Goal: Task Accomplishment & Management: Manage account settings

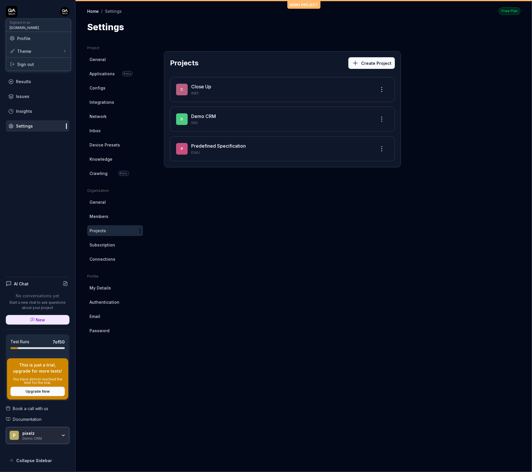
click at [67, 15] on html "Dashboard Test Cases Test Plans Results Issues Insights Settings AI Chat No con…" at bounding box center [266, 236] width 532 height 472
click at [9, 10] on html "Dashboard Test Cases Test Plans Results Issues Insights Settings AI Chat No con…" at bounding box center [266, 236] width 532 height 472
click at [9, 10] on icon at bounding box center [12, 12] width 12 height 12
click at [36, 437] on div "Demo CRM" at bounding box center [39, 437] width 35 height 5
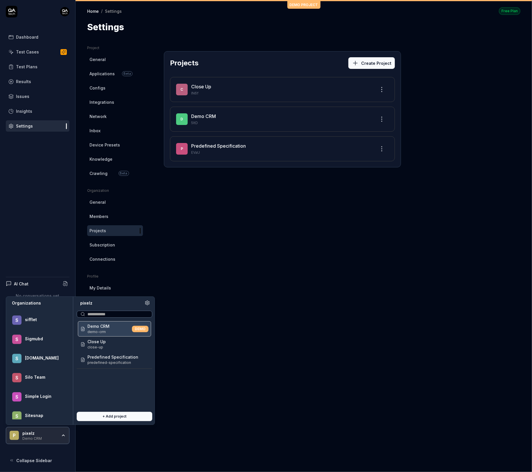
scroll to position [20445, 0]
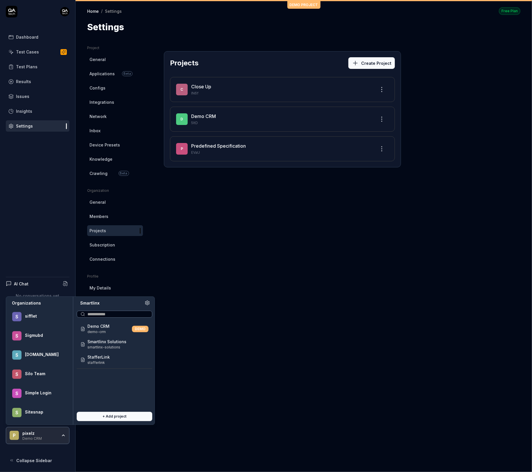
click at [113, 344] on span "smartlinx-solutions" at bounding box center [106, 346] width 39 height 5
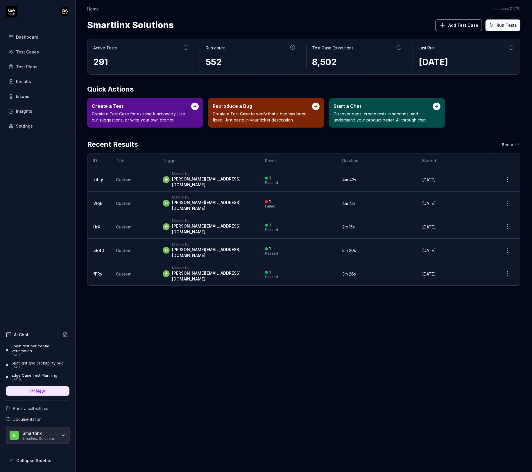
click at [19, 127] on div "Settings" at bounding box center [24, 126] width 17 height 6
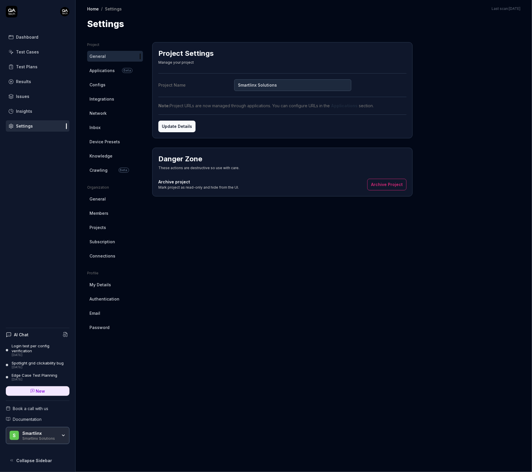
click at [99, 83] on span "Configs" at bounding box center [97, 85] width 16 height 6
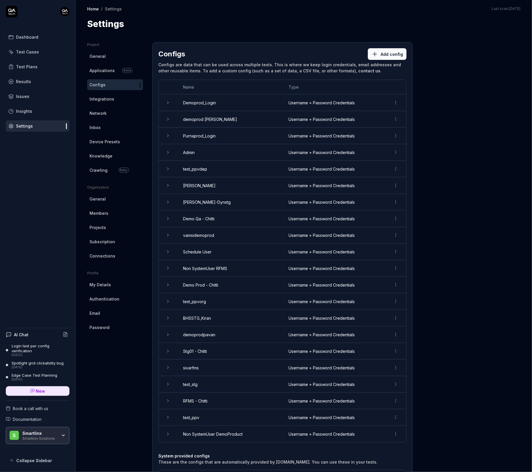
click at [166, 100] on icon at bounding box center [168, 102] width 5 height 5
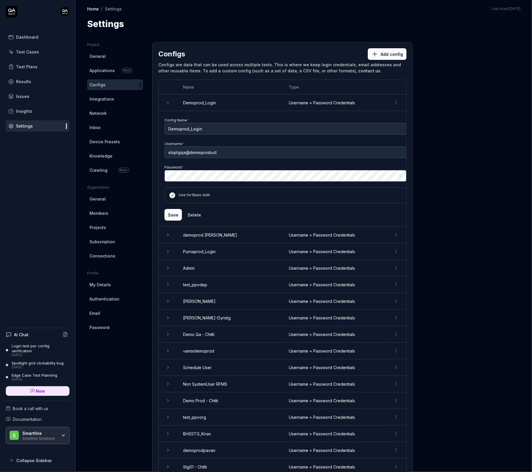
click at [166, 100] on icon at bounding box center [168, 102] width 5 height 5
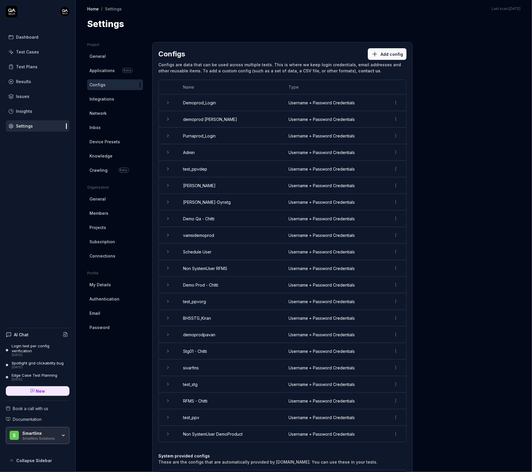
click at [167, 120] on icon at bounding box center [167, 119] width 1 height 2
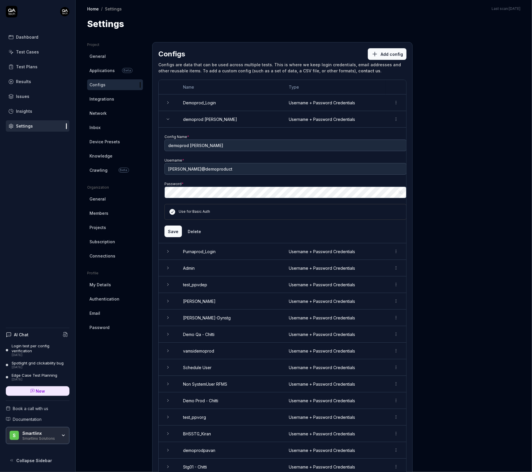
click at [167, 120] on icon at bounding box center [168, 119] width 5 height 5
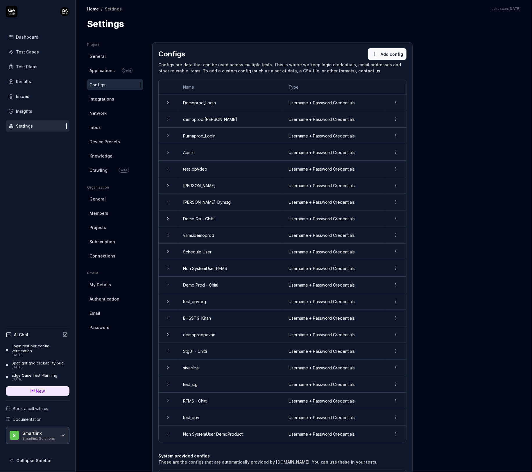
click at [168, 152] on icon at bounding box center [168, 152] width 5 height 5
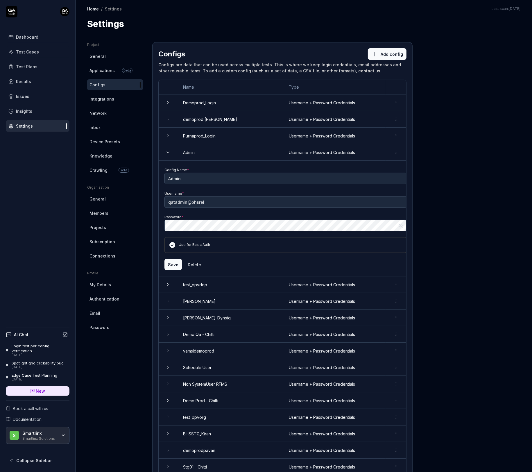
click at [168, 152] on icon at bounding box center [168, 152] width 5 height 5
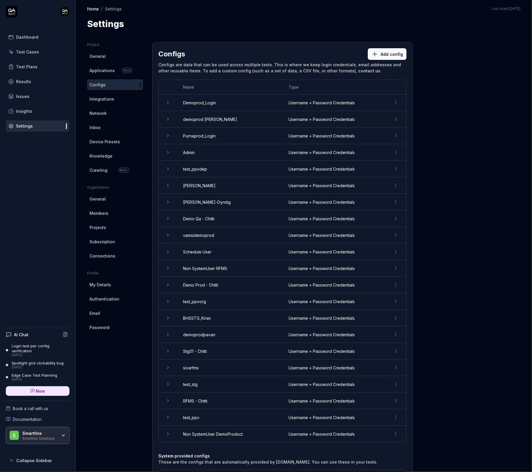
click at [168, 104] on icon at bounding box center [168, 102] width 5 height 5
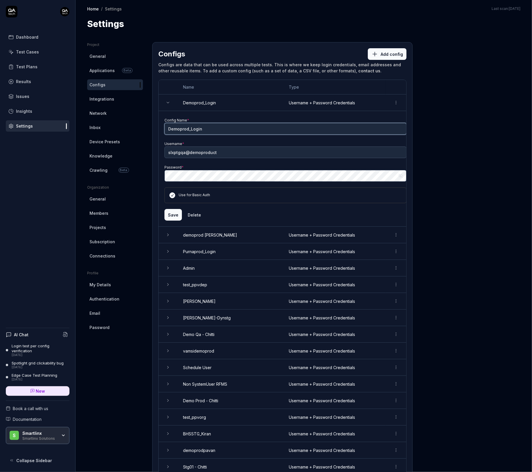
click at [234, 123] on input "Demoprod_Login" at bounding box center [285, 129] width 242 height 12
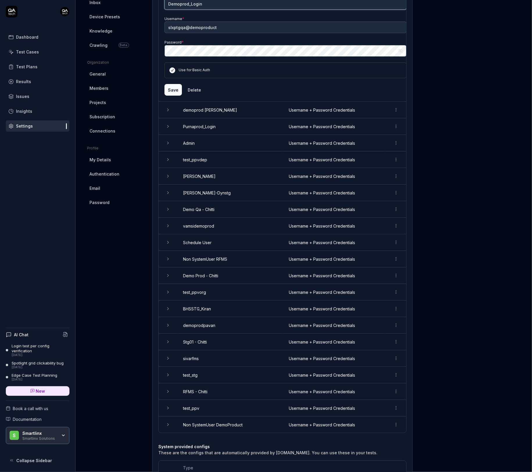
scroll to position [44, 0]
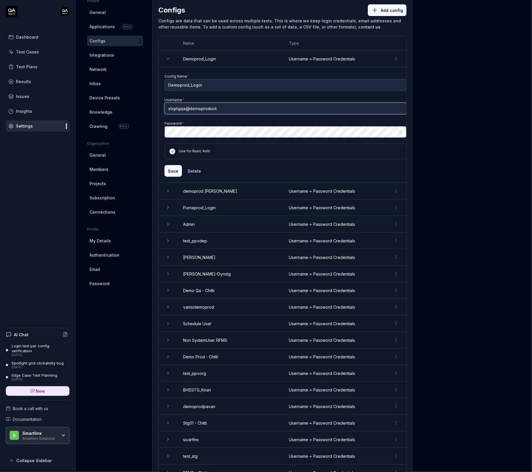
click at [212, 105] on input "slxptgqa@demoproduct" at bounding box center [285, 109] width 242 height 12
click at [132, 133] on div "Project General Applications Beta Configs Integrations Network Inbox Device Pre…" at bounding box center [303, 301] width 433 height 606
click at [402, 132] on icon "button" at bounding box center [400, 132] width 5 height 5
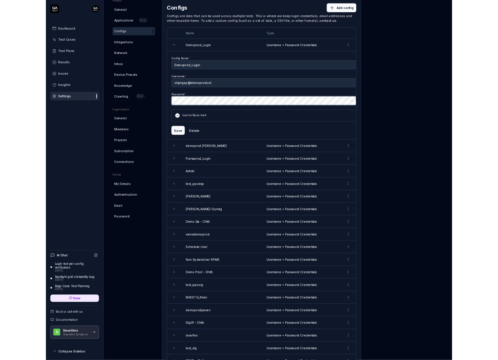
scroll to position [185, 0]
